Goal: Task Accomplishment & Management: Use online tool/utility

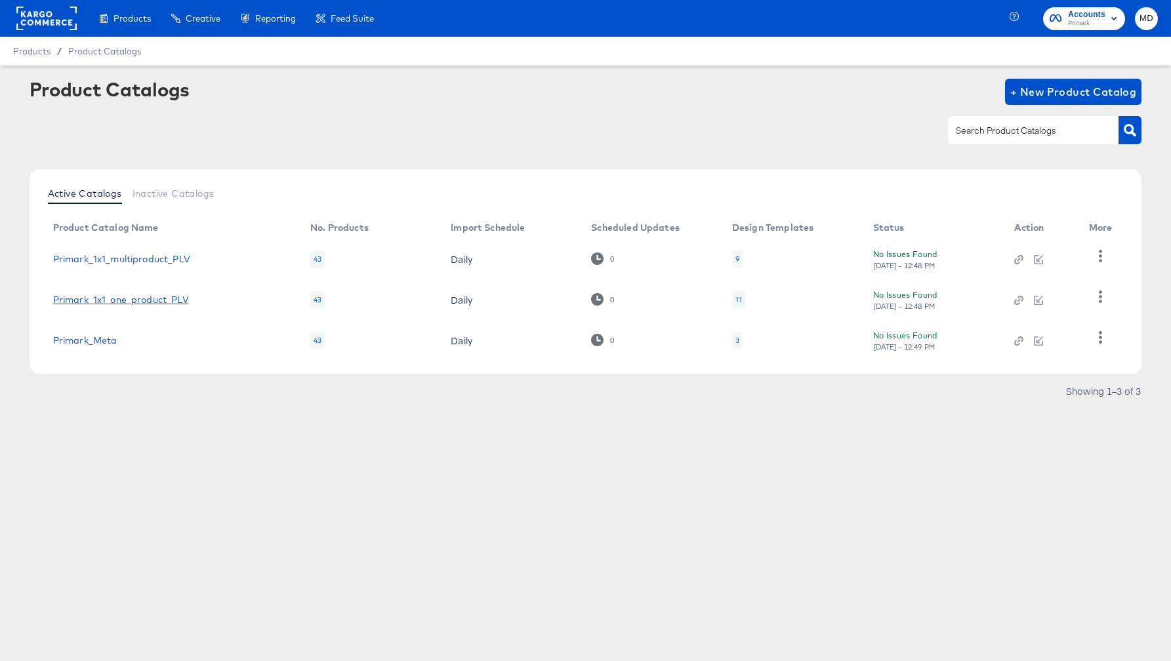
click at [124, 301] on link "Primark_1x1_one_product_PLV" at bounding box center [121, 300] width 136 height 10
click at [153, 254] on link "Primark_1x1_multiproduct_PLV" at bounding box center [121, 259] width 137 height 10
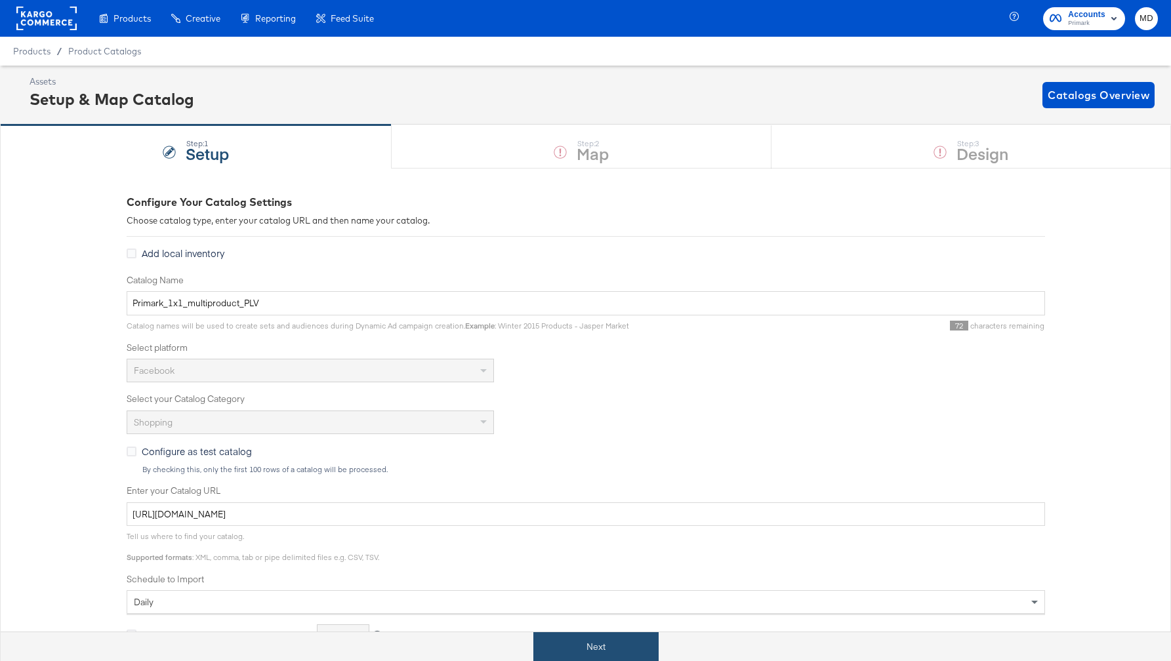
click at [563, 642] on button "Next" at bounding box center [595, 647] width 125 height 30
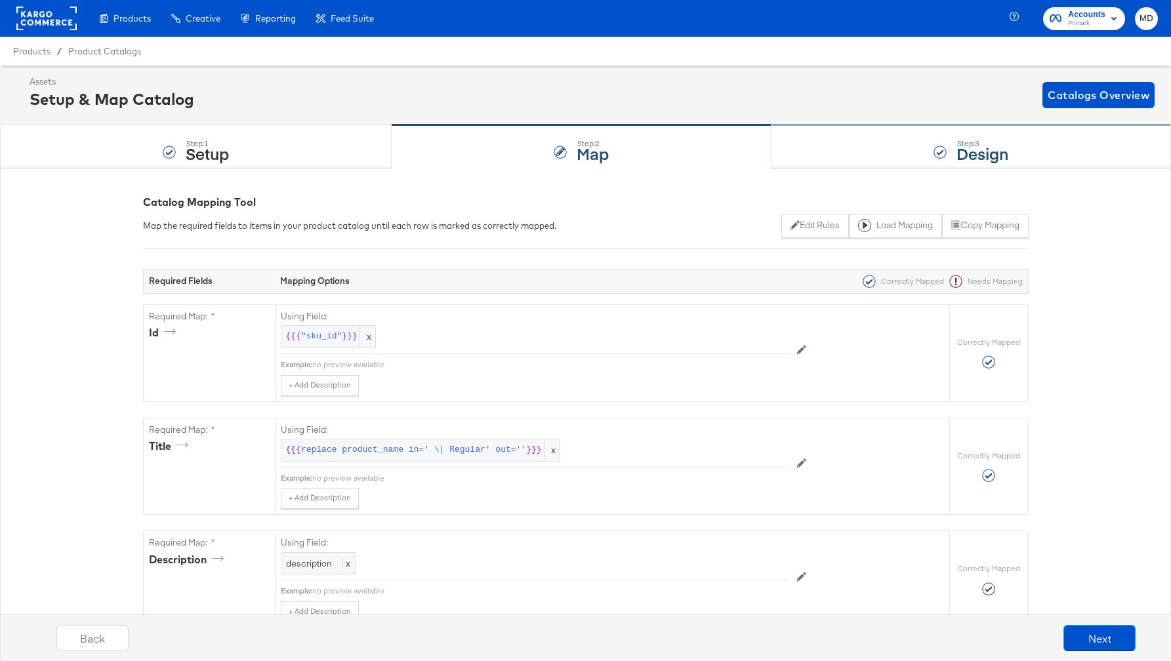
click at [967, 153] on strong "Design" at bounding box center [982, 153] width 52 height 22
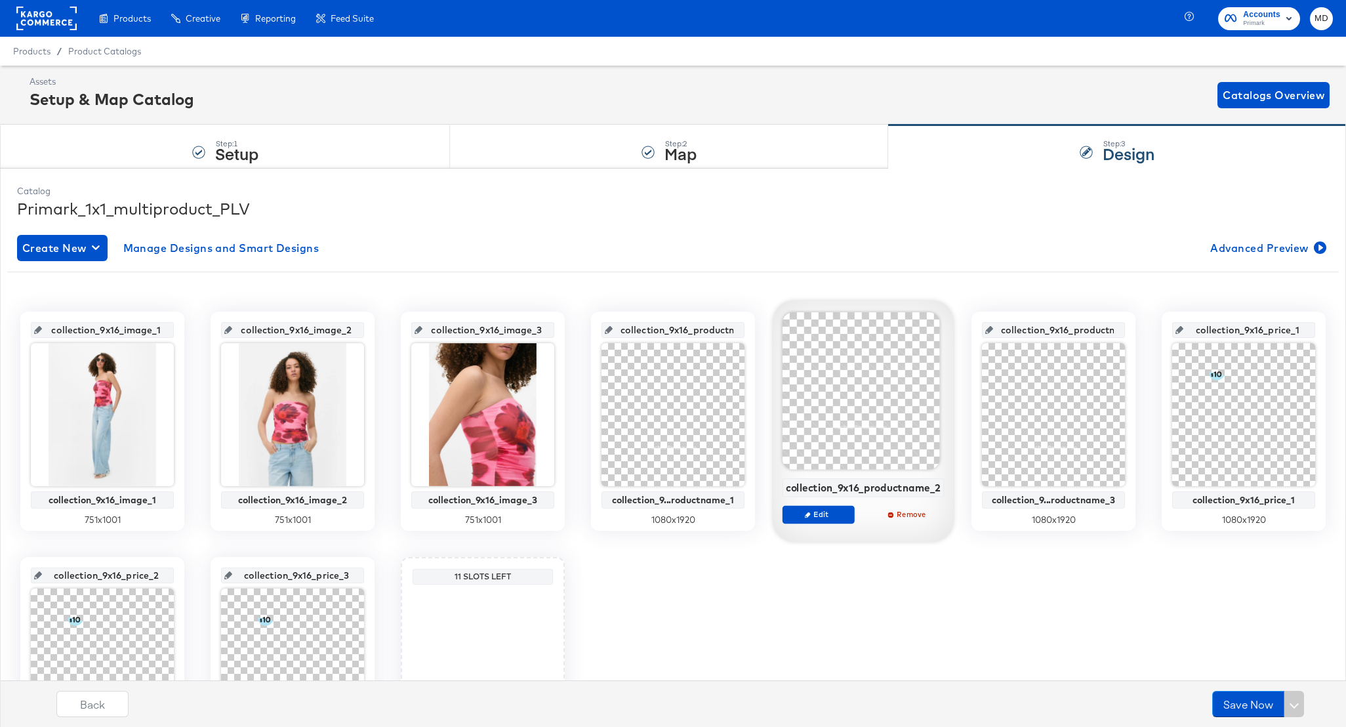
click at [63, 13] on rect at bounding box center [46, 19] width 60 height 24
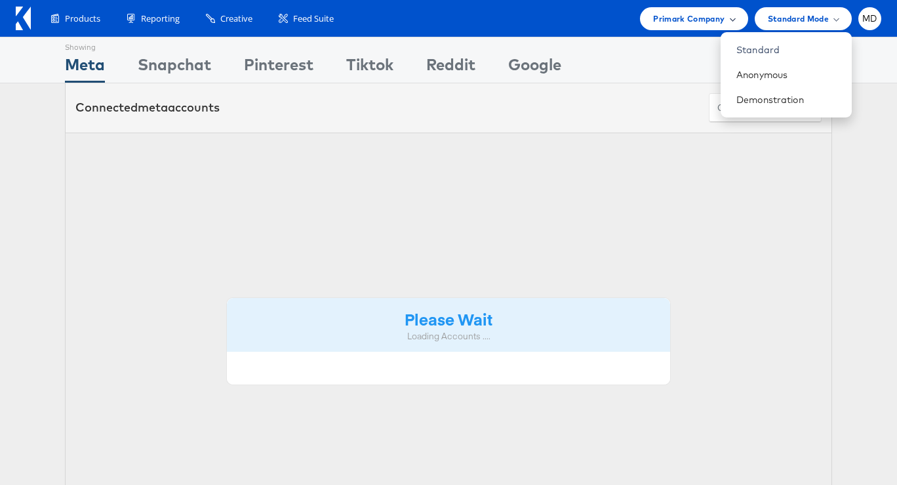
click at [718, 24] on span "Primark Company" at bounding box center [688, 19] width 71 height 14
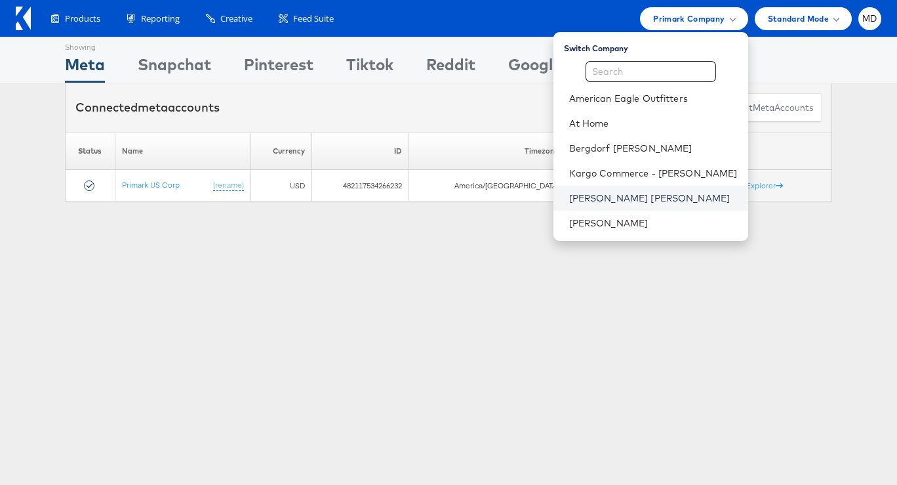
click at [638, 199] on link "[PERSON_NAME] [PERSON_NAME]" at bounding box center [653, 198] width 169 height 13
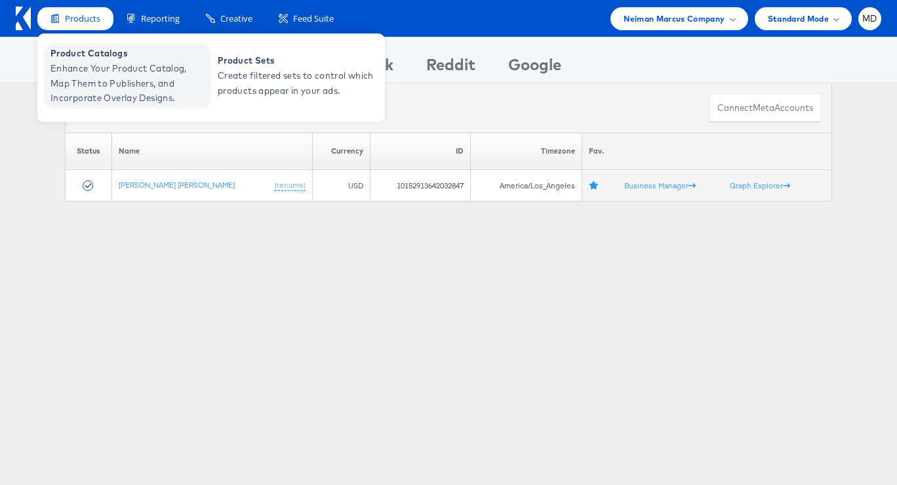
click at [90, 62] on span "Enhance Your Product Catalog, Map Them to Publishers, and Incorporate Overlay D…" at bounding box center [129, 83] width 157 height 45
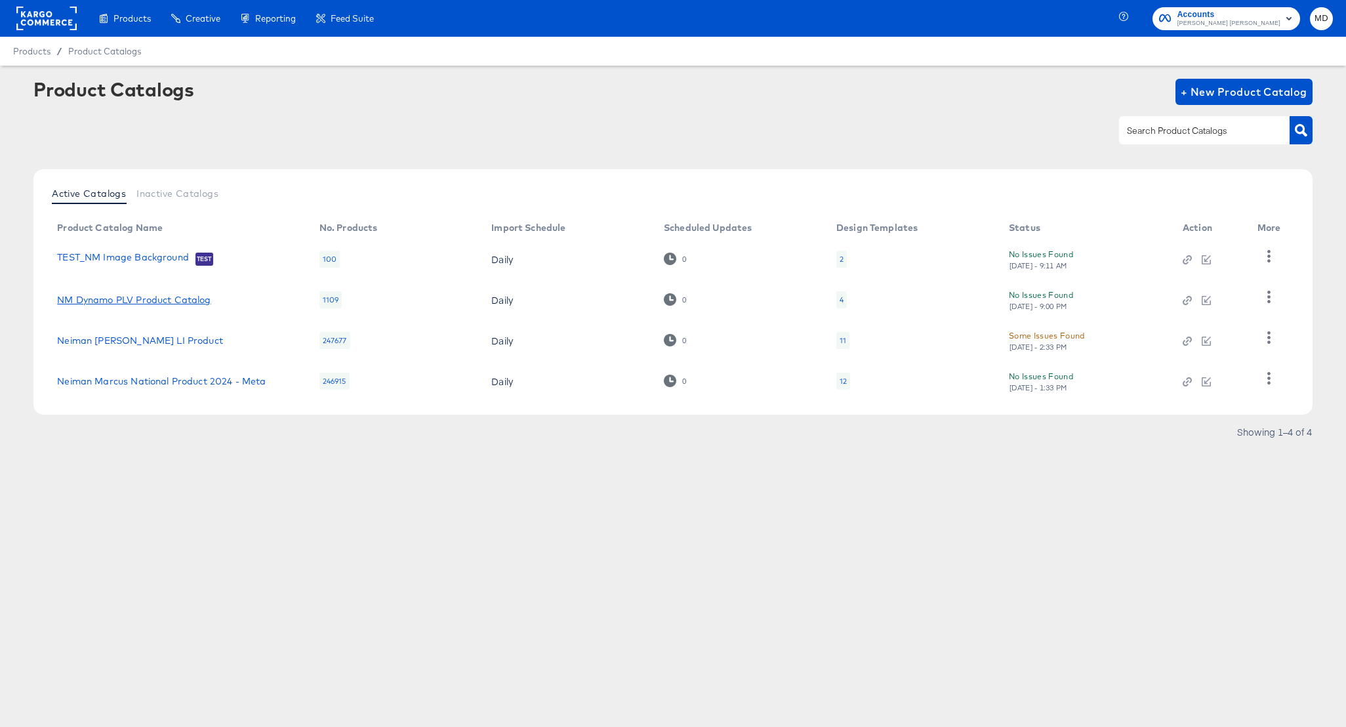
click at [108, 300] on link "NM Dynamo PLV Product Catalog" at bounding box center [133, 300] width 153 height 10
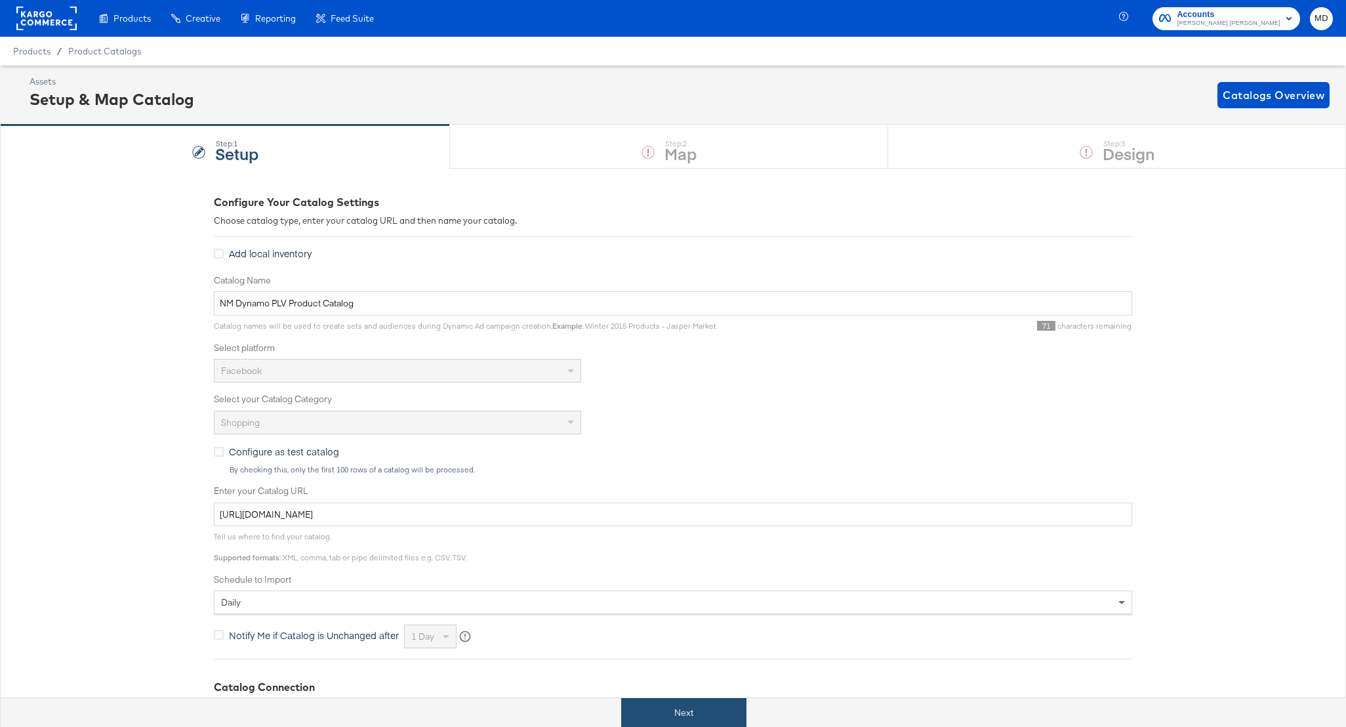
click at [654, 702] on button "Next" at bounding box center [683, 713] width 125 height 30
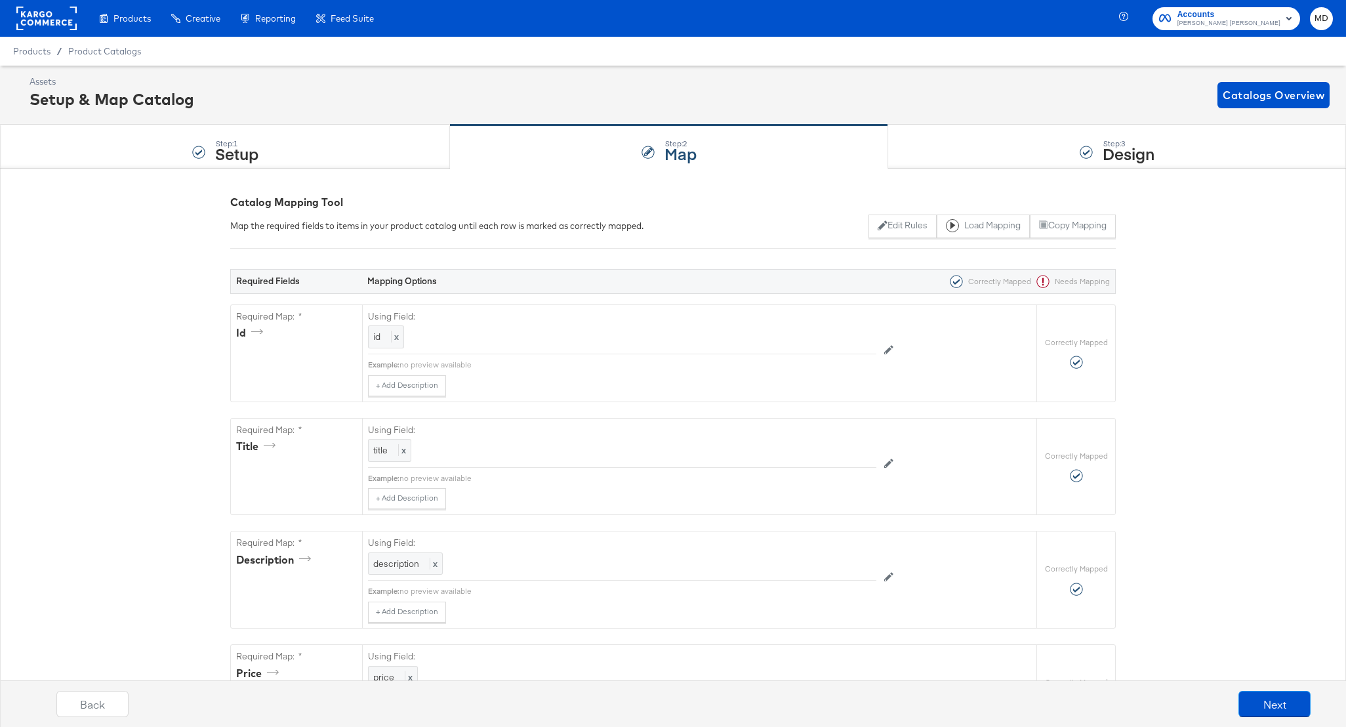
click at [1036, 162] on div "Step: 3 Design" at bounding box center [1117, 146] width 458 height 43
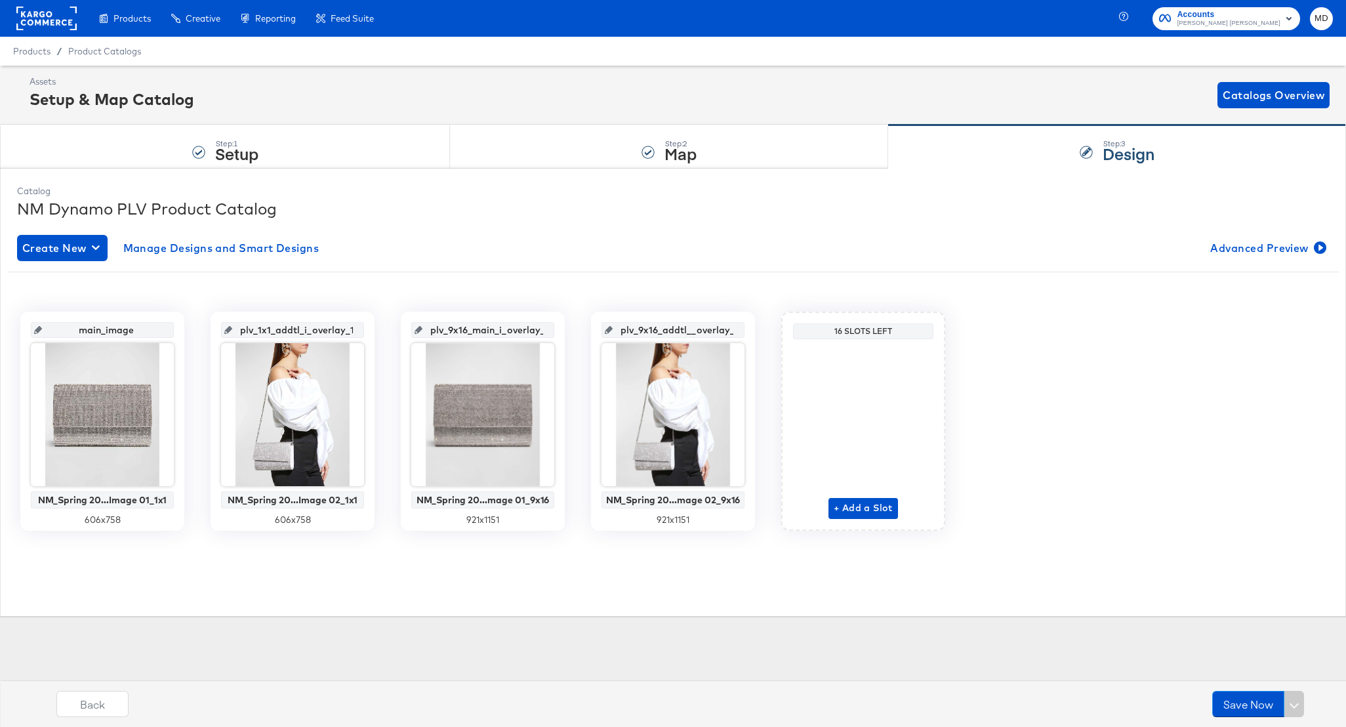
click at [42, 7] on rect at bounding box center [46, 19] width 60 height 24
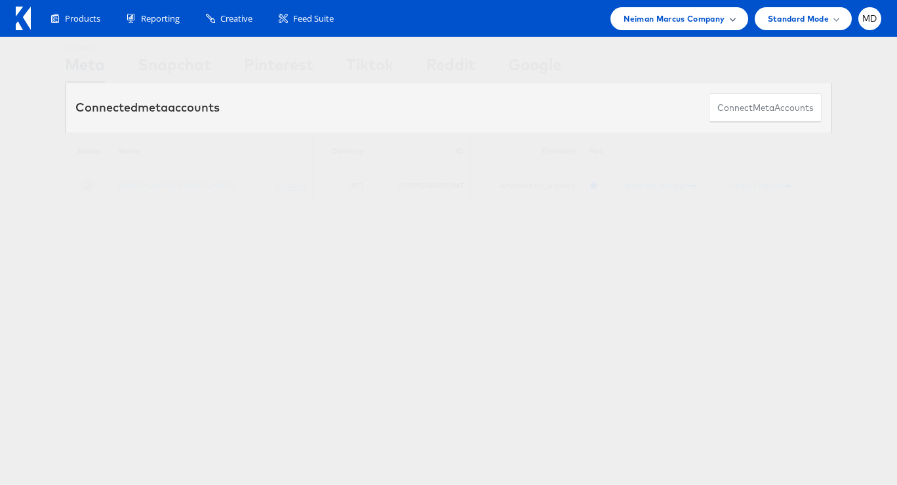
click at [647, 20] on span "Neiman Marcus Company" at bounding box center [674, 19] width 101 height 14
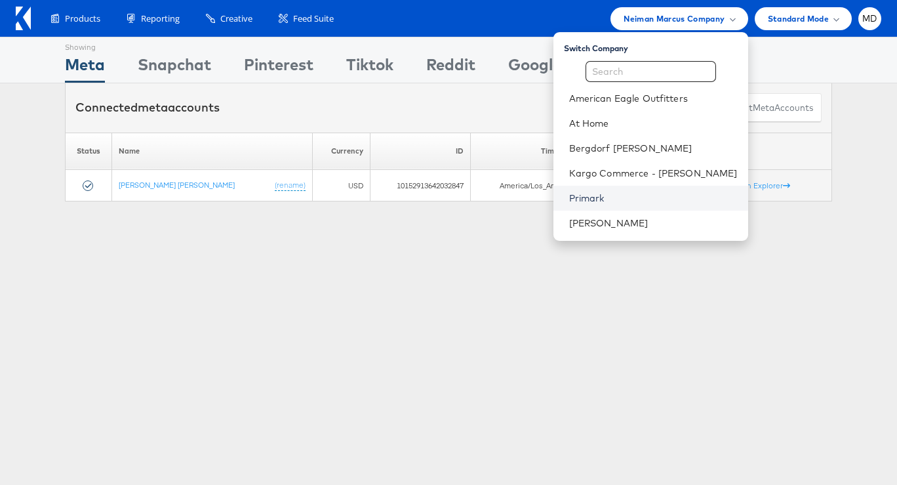
click at [623, 197] on link "Primark" at bounding box center [653, 198] width 169 height 13
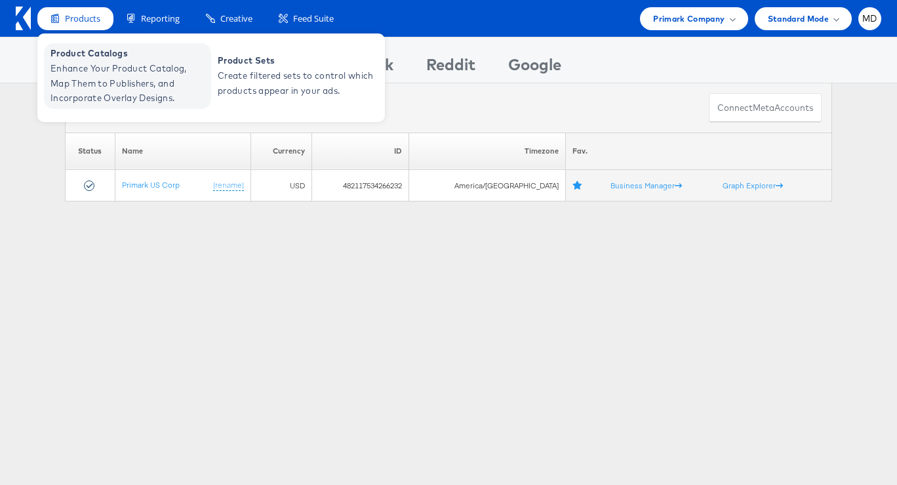
click at [94, 75] on span "Enhance Your Product Catalog, Map Them to Publishers, and Incorporate Overlay D…" at bounding box center [129, 83] width 157 height 45
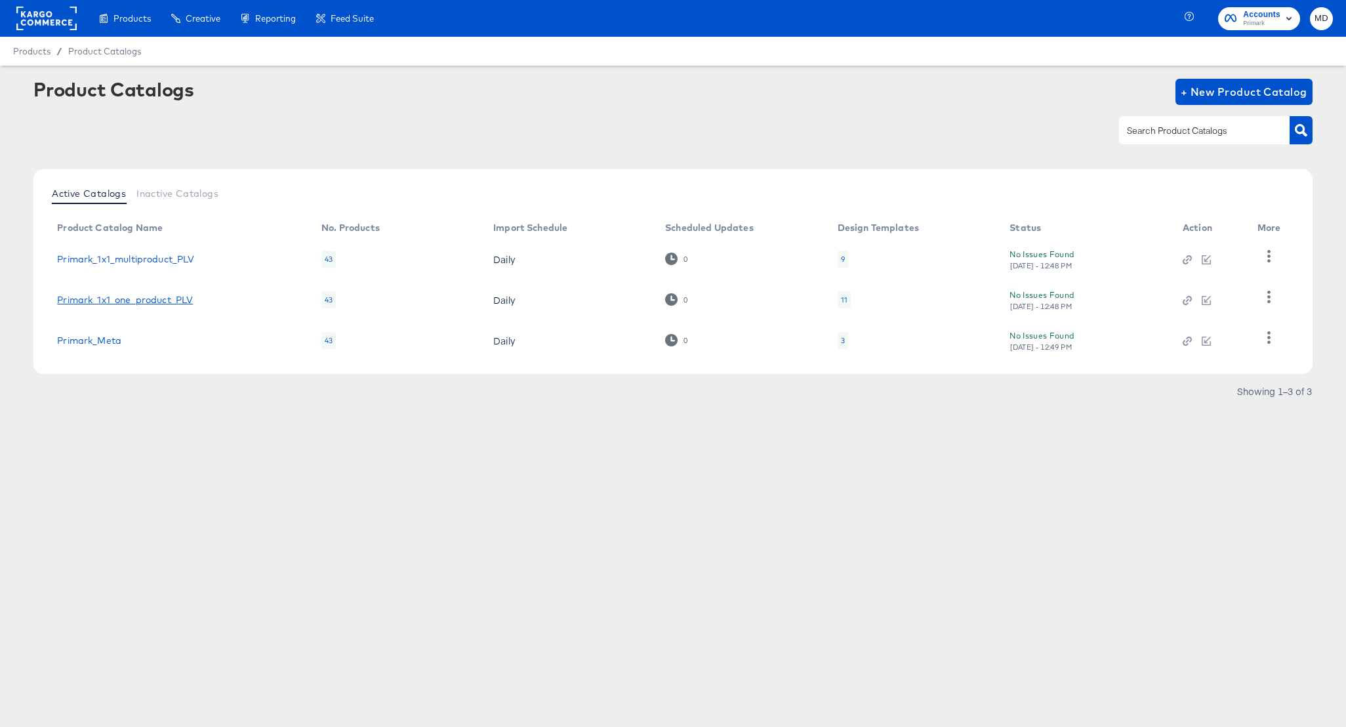
click at [174, 303] on link "Primark_1x1_one_product_PLV" at bounding box center [125, 300] width 136 height 10
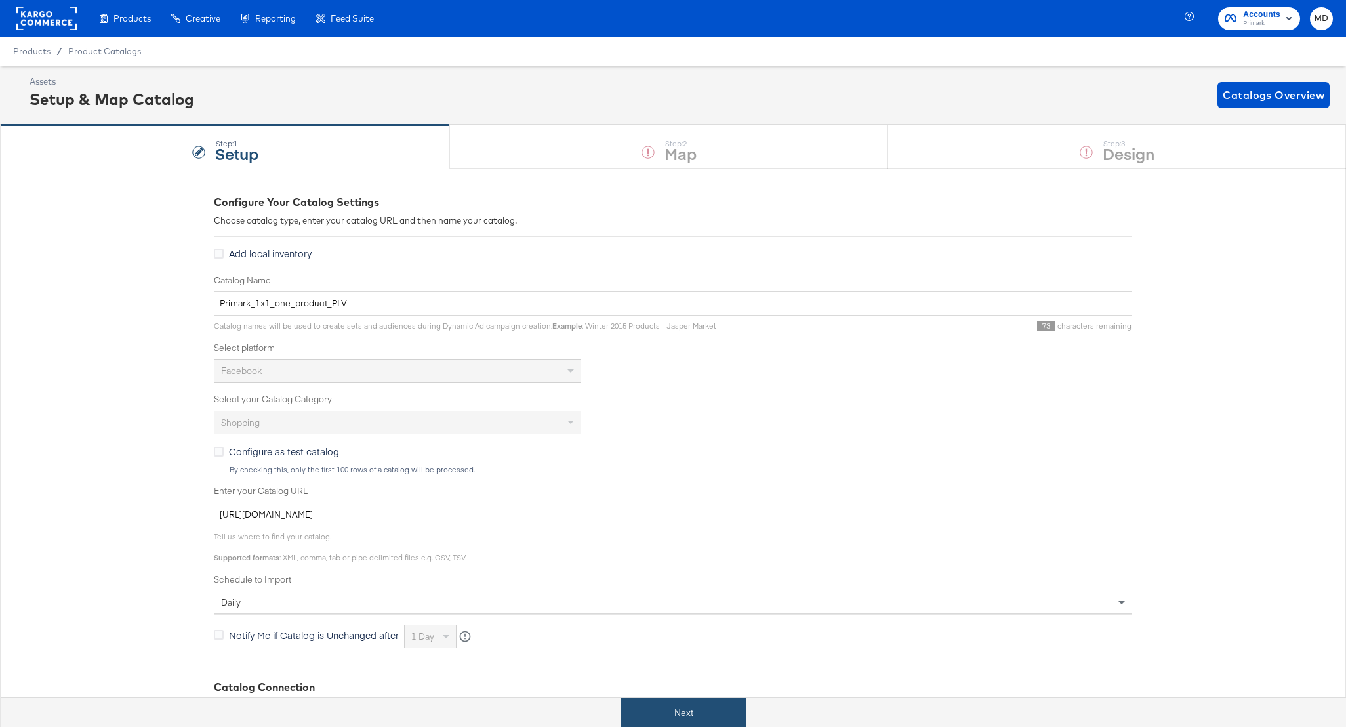
click at [689, 717] on button "Next" at bounding box center [683, 713] width 125 height 30
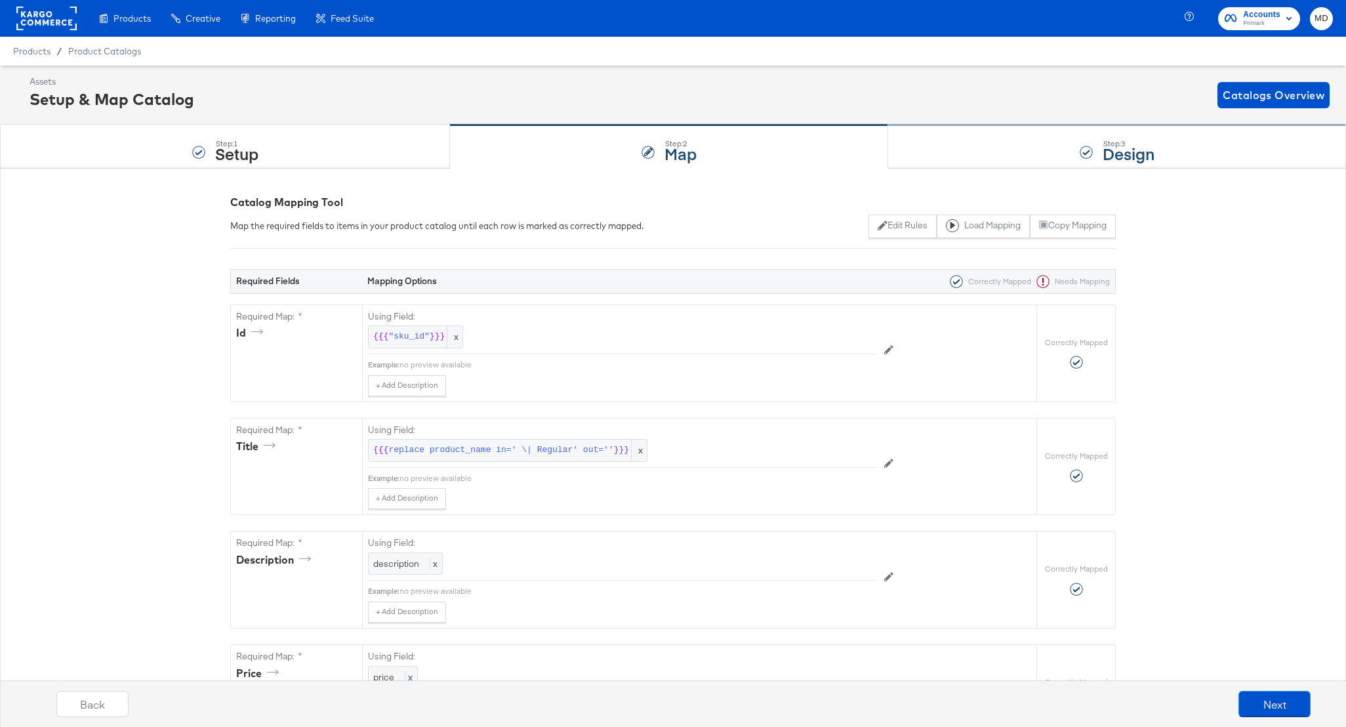
click at [1083, 153] on div at bounding box center [1086, 152] width 13 height 13
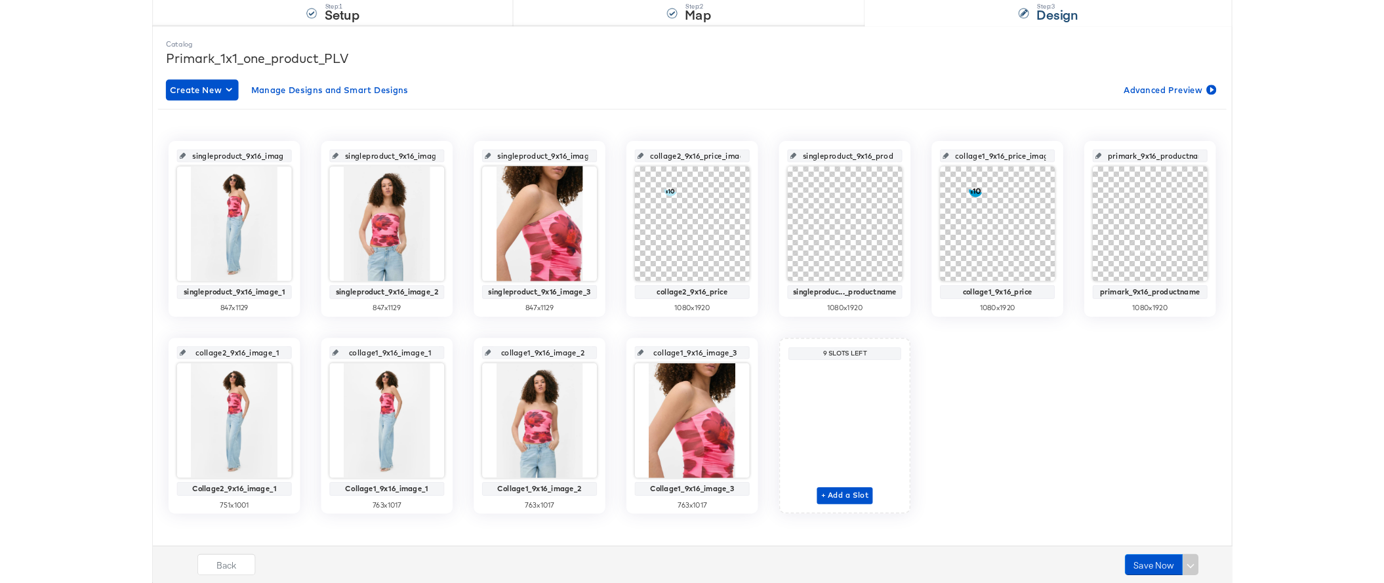
scroll to position [143, 0]
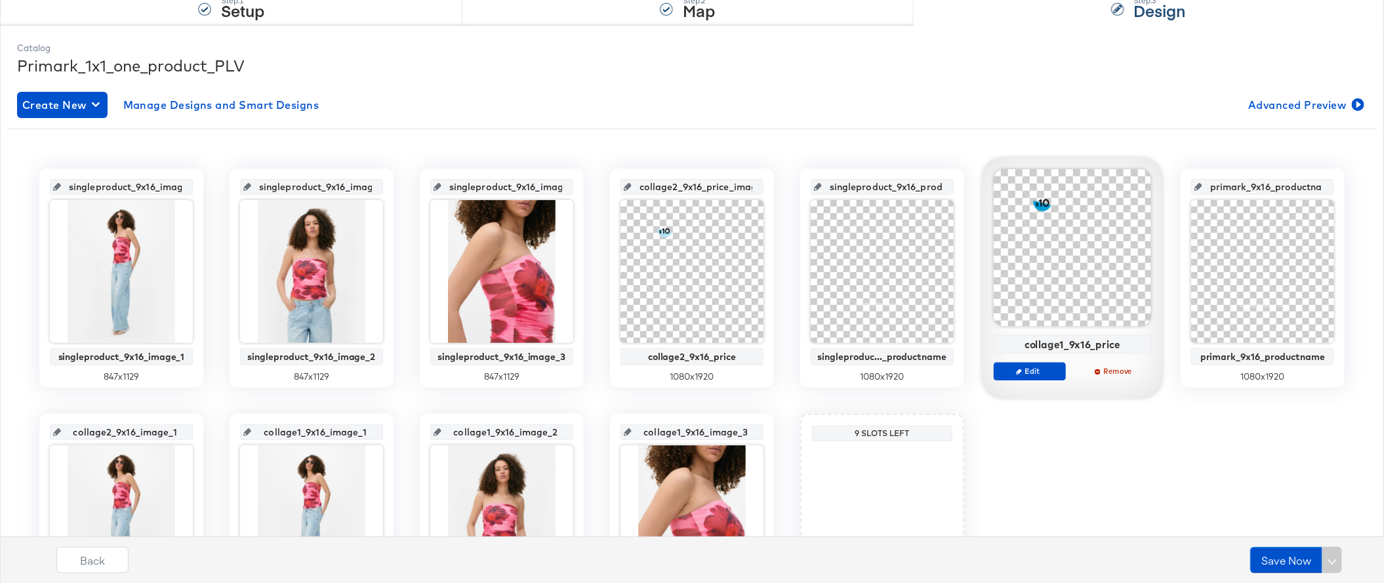
click at [331, 183] on input "singleproduct_9x16_image_2" at bounding box center [315, 181] width 129 height 35
click at [417, 148] on div "singleproduct_9x16_image_1 singleproduct_9x16_image_1 847 x 1129 singleproduct_…" at bounding box center [692, 396] width 1350 height 514
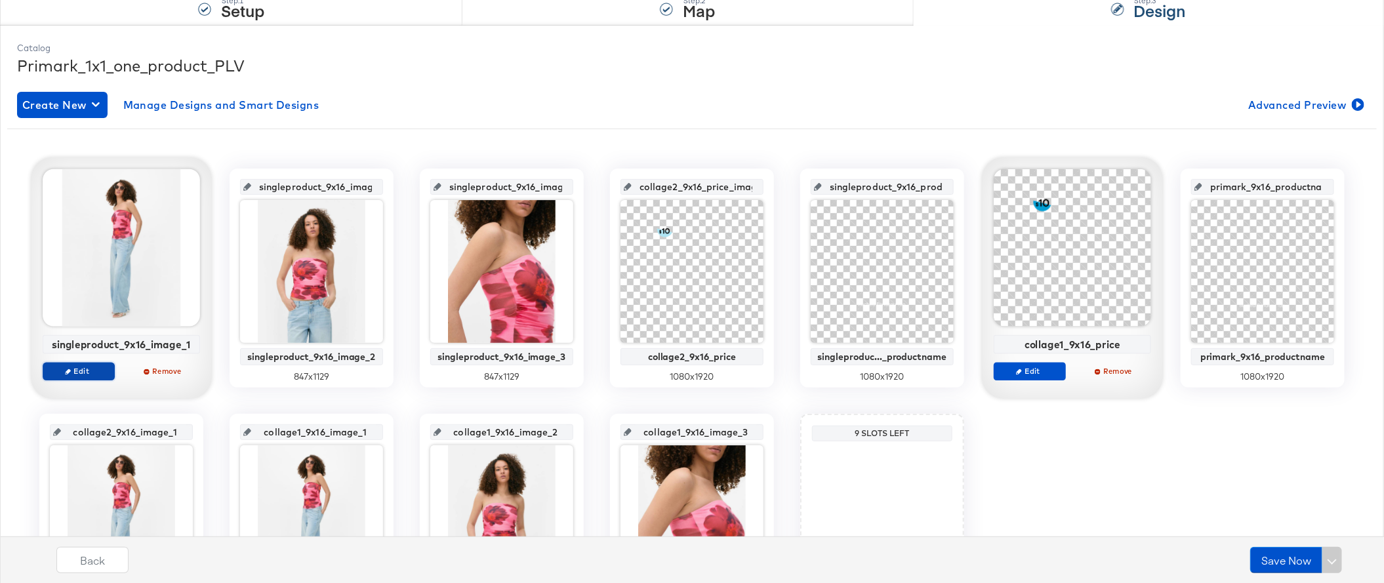
click at [98, 374] on span "Edit" at bounding box center [79, 371] width 60 height 10
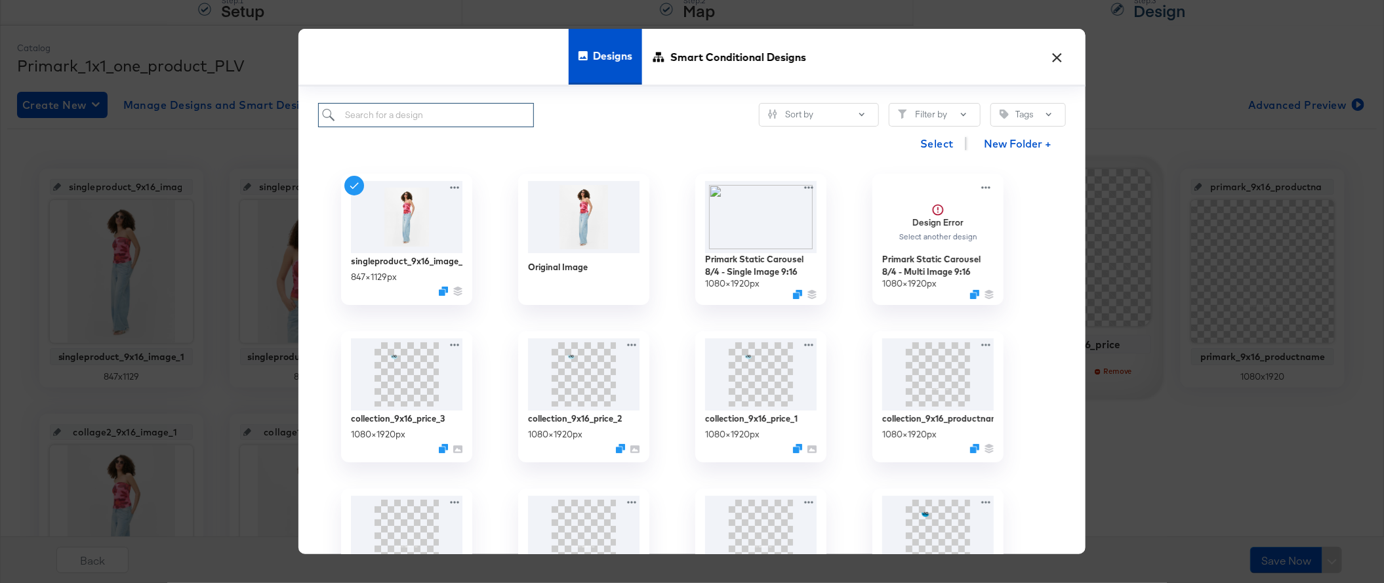
click at [426, 113] on input "search" at bounding box center [426, 115] width 216 height 24
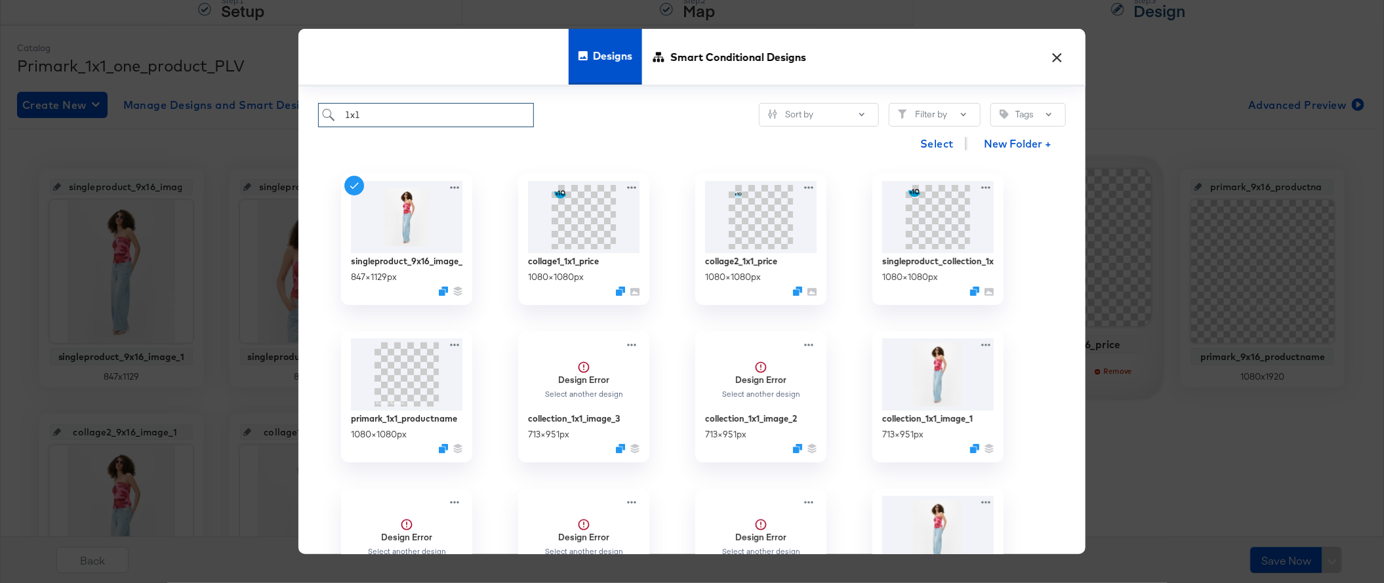
type input "1x1"
click at [1061, 54] on button "×" at bounding box center [1058, 54] width 24 height 24
